Goal: Information Seeking & Learning: Learn about a topic

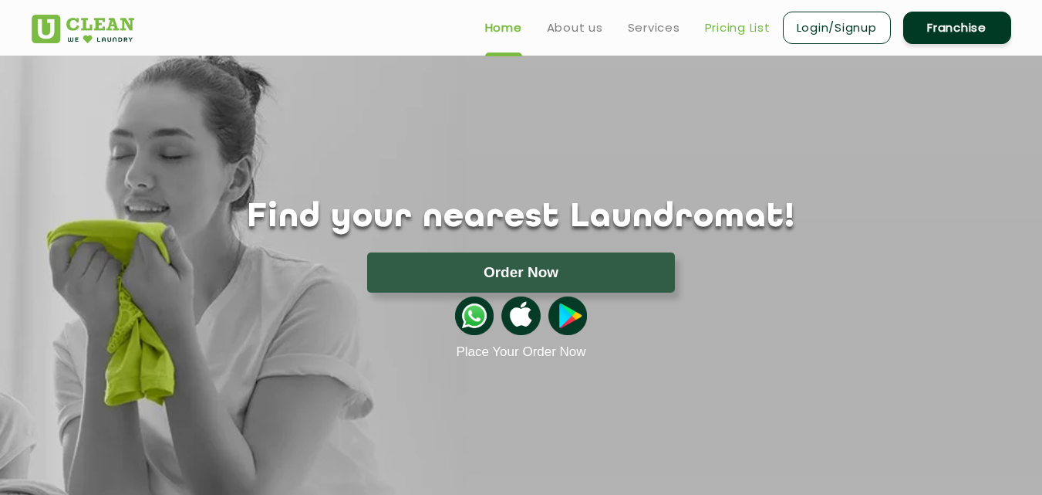
click at [736, 27] on link "Pricing List" at bounding box center [738, 28] width 66 height 19
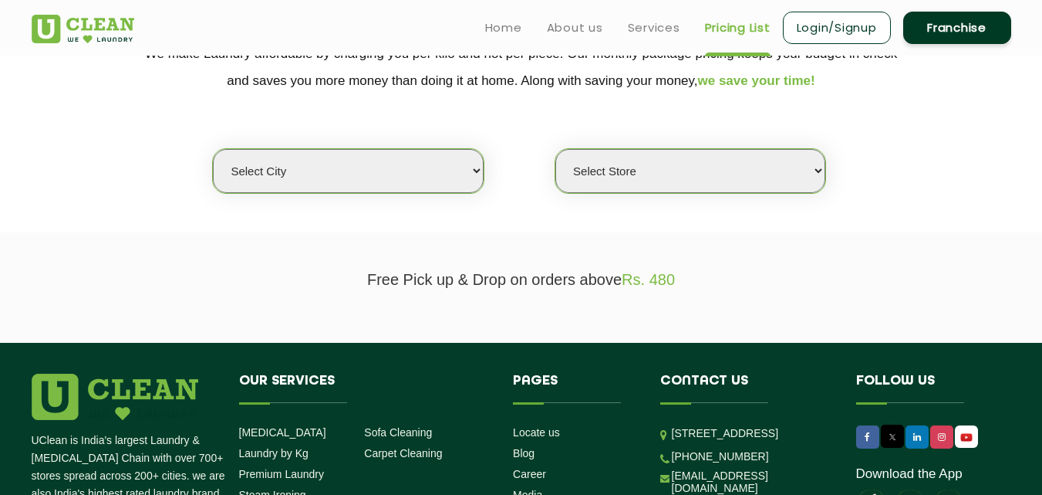
scroll to position [334, 0]
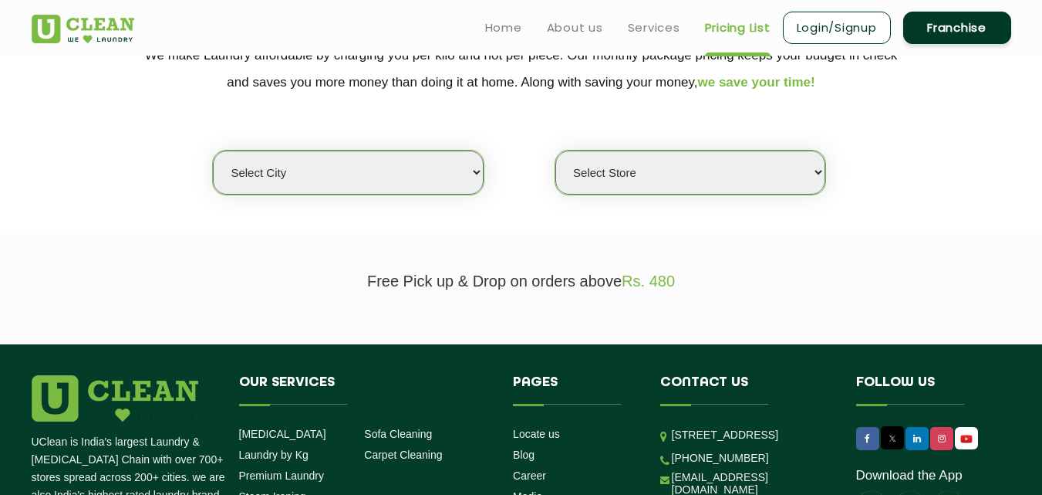
click at [387, 192] on select "Select city [GEOGRAPHIC_DATA] [GEOGRAPHIC_DATA] [GEOGRAPHIC_DATA] [GEOGRAPHIC_D…" at bounding box center [348, 172] width 270 height 44
select select "70"
click at [213, 150] on select "Select city [GEOGRAPHIC_DATA] [GEOGRAPHIC_DATA] [GEOGRAPHIC_DATA] [GEOGRAPHIC_D…" at bounding box center [348, 172] width 270 height 44
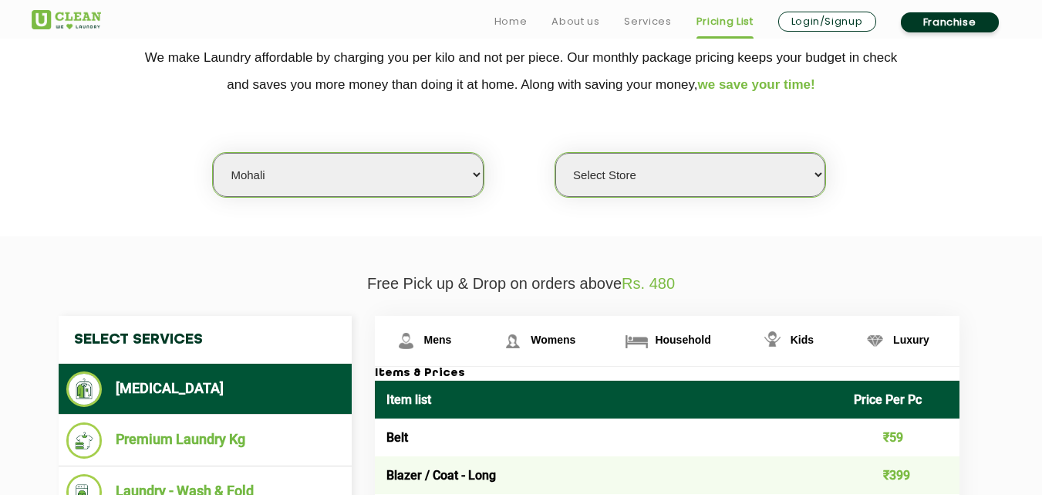
scroll to position [345, 0]
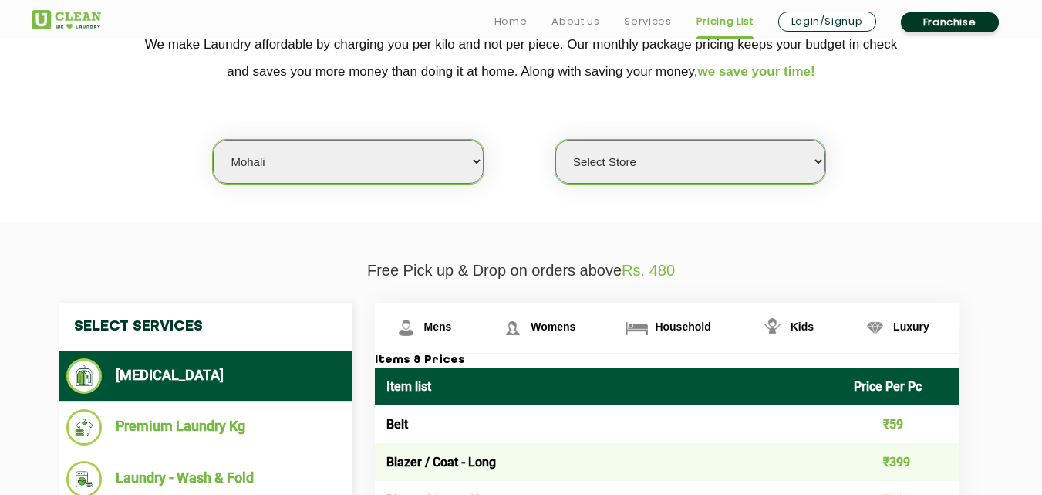
click at [647, 153] on select "Select Store [GEOGRAPHIC_DATA]-61 [GEOGRAPHIC_DATA]" at bounding box center [690, 162] width 270 height 44
select select "581"
click at [555, 140] on select "Select Store [GEOGRAPHIC_DATA]-61 [GEOGRAPHIC_DATA]" at bounding box center [690, 162] width 270 height 44
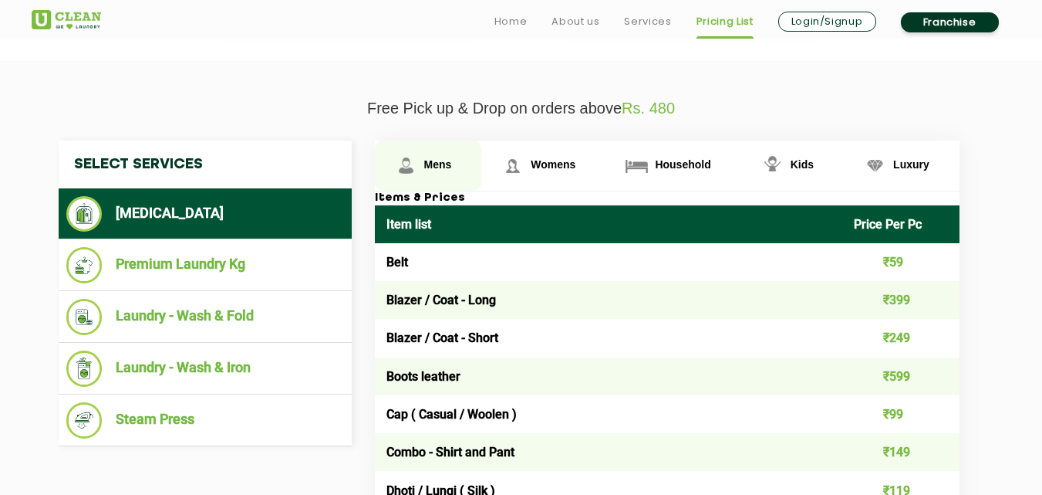
scroll to position [581, 0]
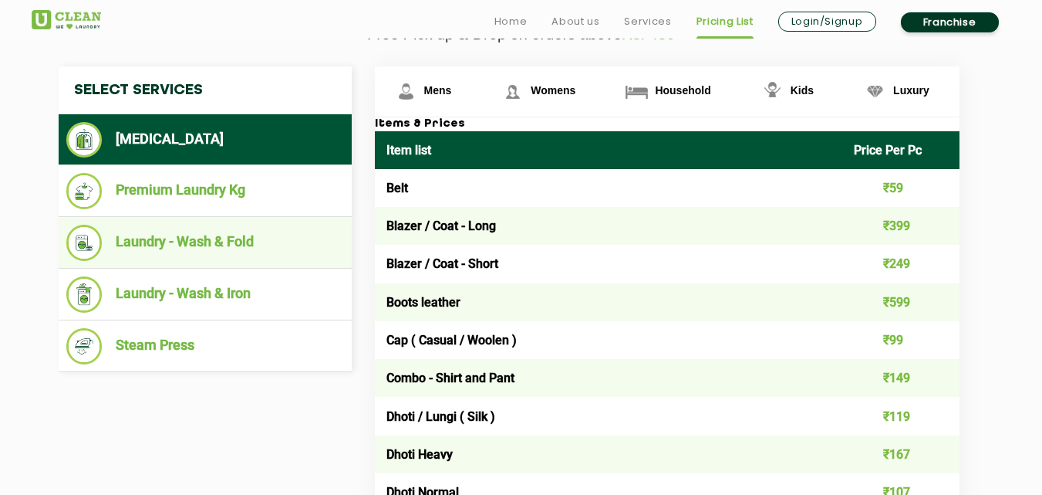
click at [220, 245] on li "Laundry - Wash & Fold" at bounding box center [205, 243] width 278 height 36
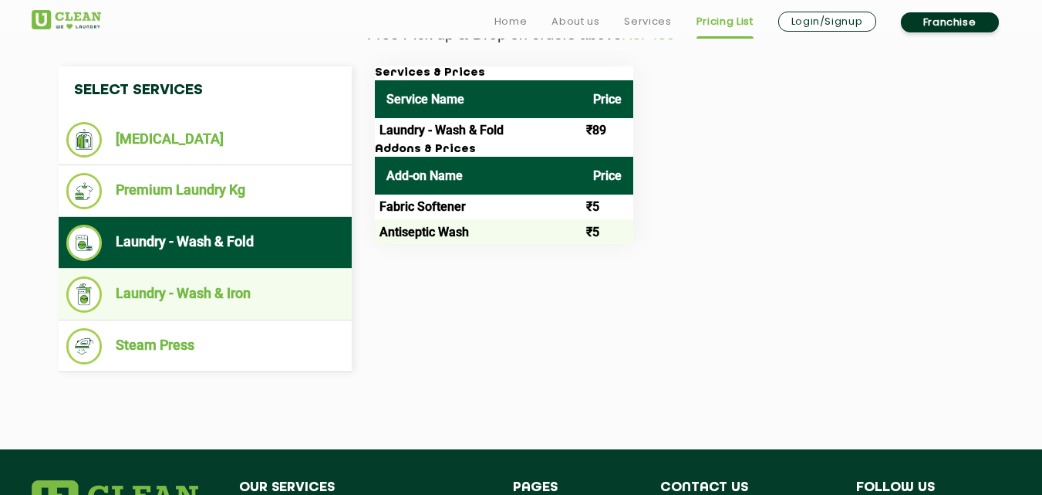
click at [225, 289] on li "Laundry - Wash & Iron" at bounding box center [205, 294] width 278 height 36
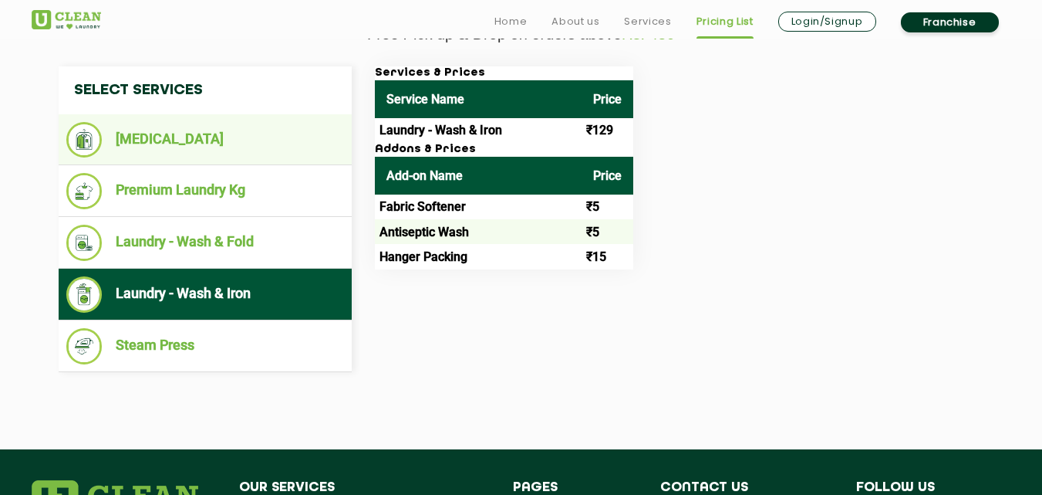
click at [222, 141] on li "[MEDICAL_DATA]" at bounding box center [205, 139] width 278 height 35
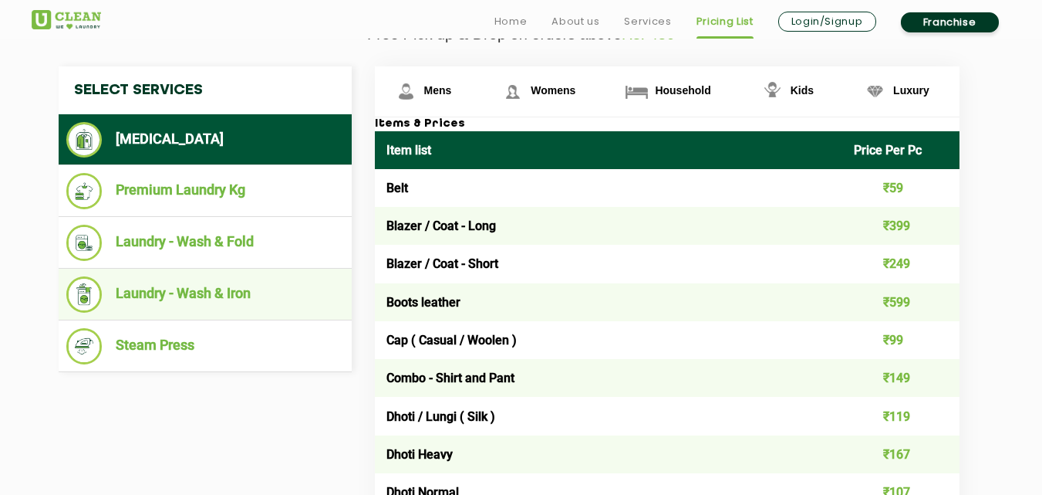
click at [175, 289] on li "Laundry - Wash & Iron" at bounding box center [205, 294] width 278 height 36
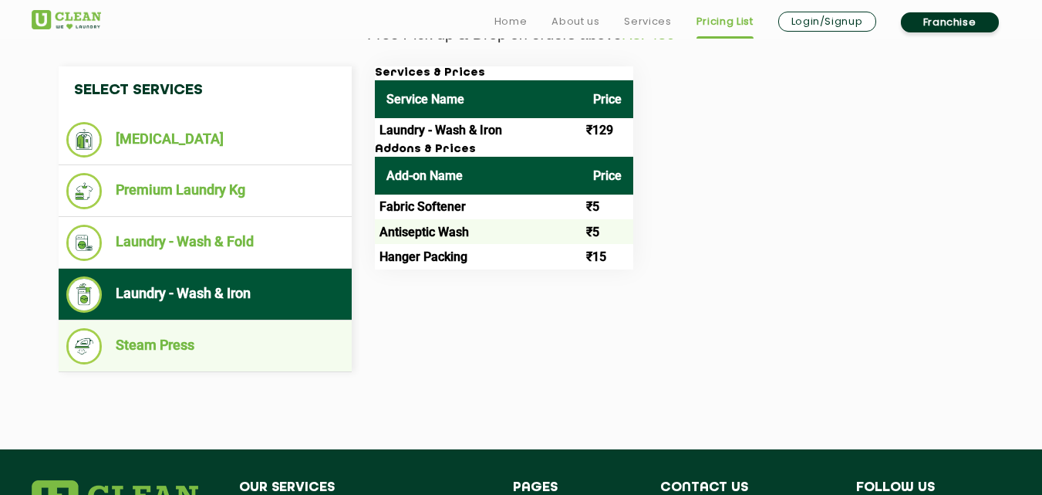
click at [218, 356] on li "Steam Press" at bounding box center [205, 346] width 278 height 36
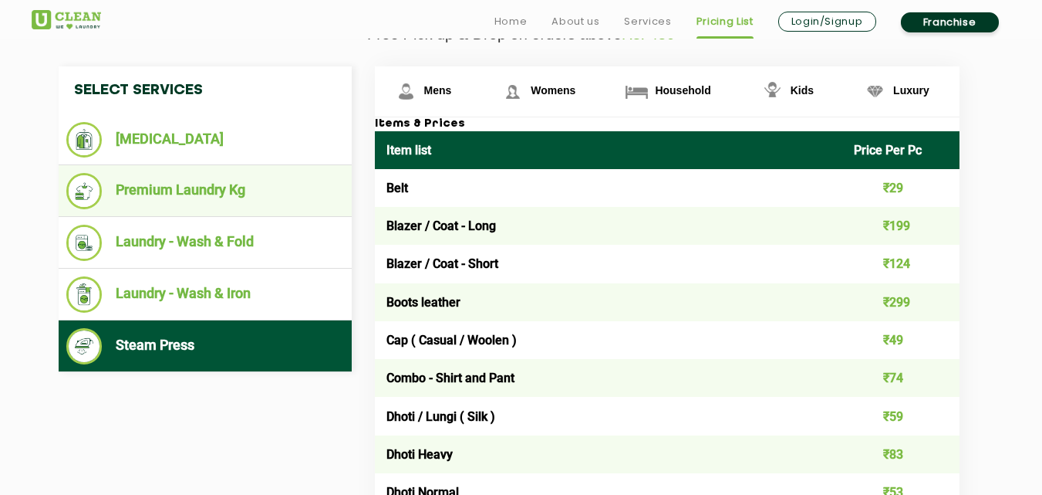
click at [272, 194] on li "Premium Laundry Kg" at bounding box center [205, 191] width 278 height 36
